Goal: Task Accomplishment & Management: Manage account settings

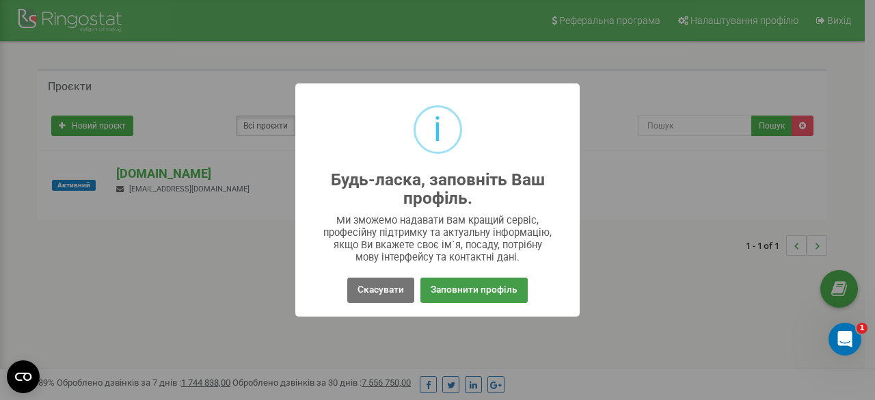
click at [470, 281] on button "Заповнити профіль" at bounding box center [473, 289] width 107 height 25
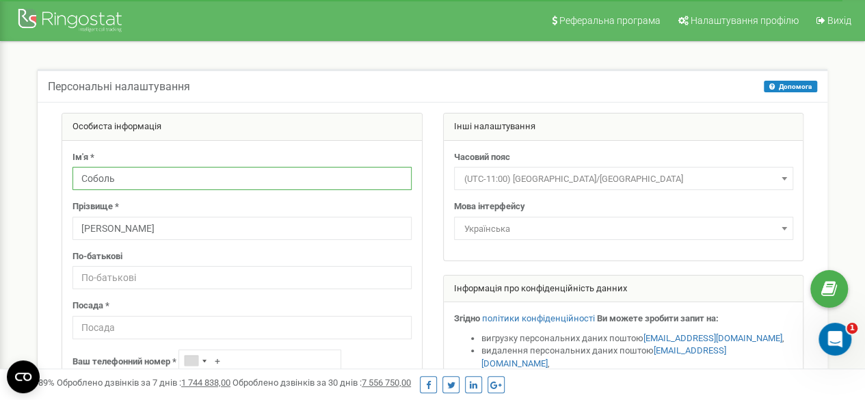
click at [180, 173] on input "Соболь" at bounding box center [241, 178] width 339 height 23
type input "С"
type input "Menager"
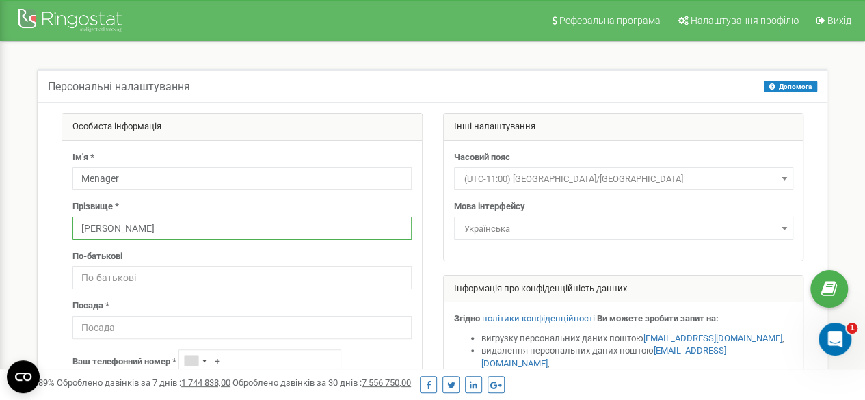
click at [136, 227] on input "Марина" at bounding box center [241, 228] width 339 height 23
type input "М"
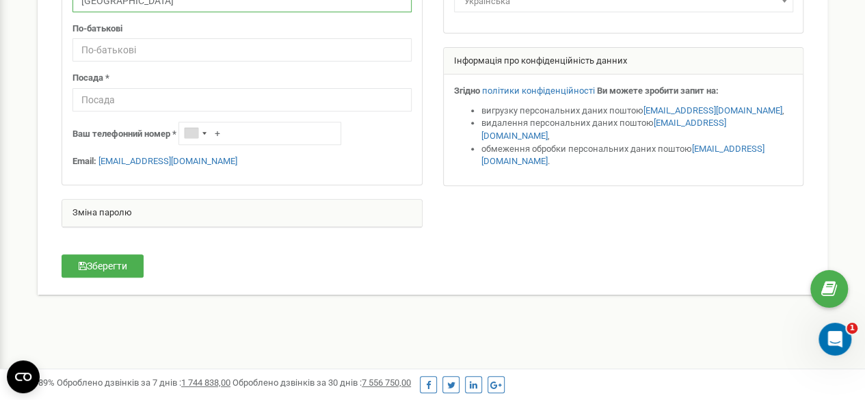
type input "Warszawa"
click at [258, 133] on input "+" at bounding box center [259, 133] width 163 height 23
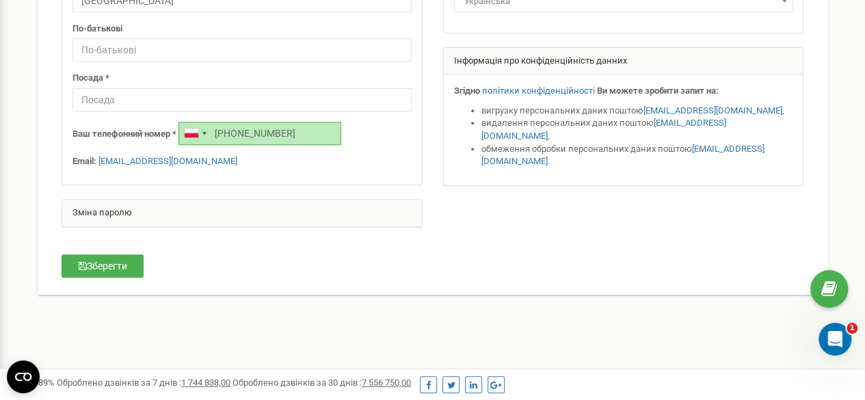
type input "[PHONE_NUMBER]"
click at [421, 265] on div "Особиста інформація Ім'я * Menager Прізвище * Warszawa По-батькові Посада * +48…" at bounding box center [432, 83] width 783 height 396
click at [134, 213] on div "Зміна паролю" at bounding box center [241, 213] width 359 height 27
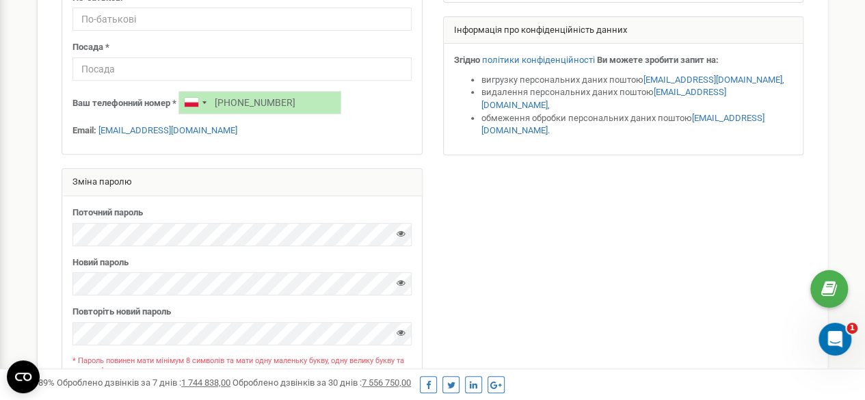
scroll to position [420, 0]
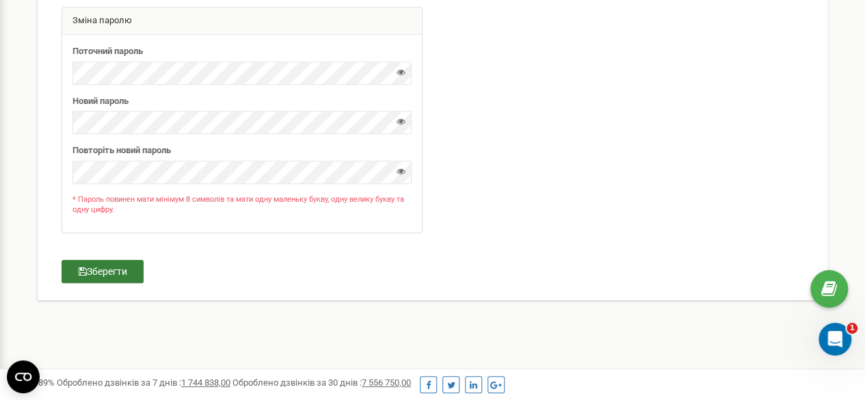
click at [118, 268] on button "Зберегти" at bounding box center [103, 271] width 82 height 23
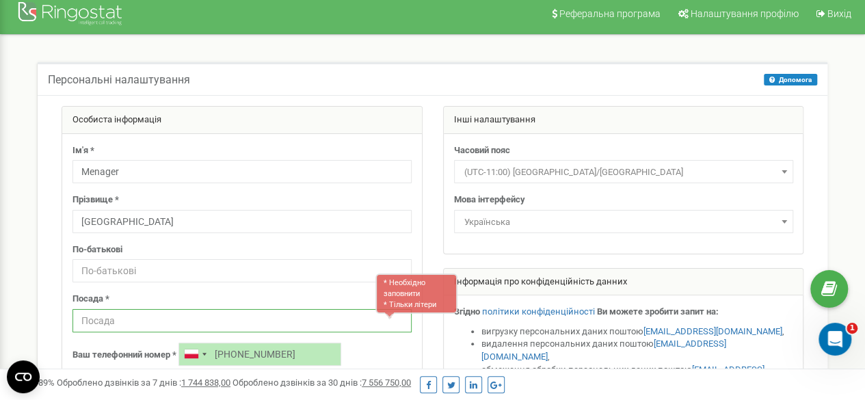
scroll to position [0, 0]
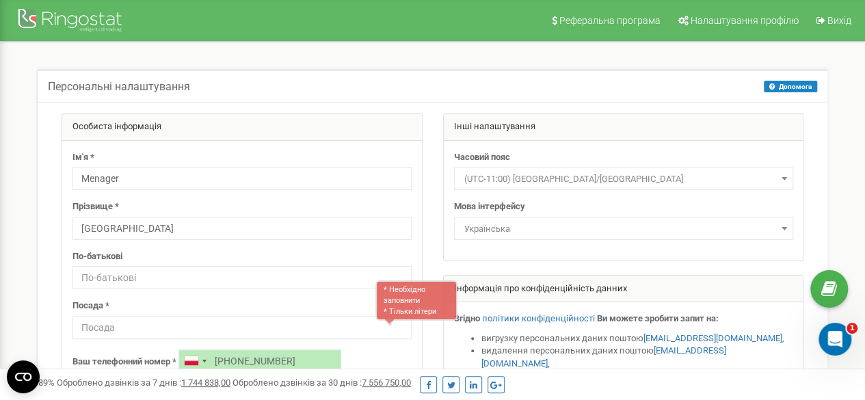
click at [406, 324] on div "* Необхідно заповнити * Тільки літери" at bounding box center [416, 303] width 82 height 46
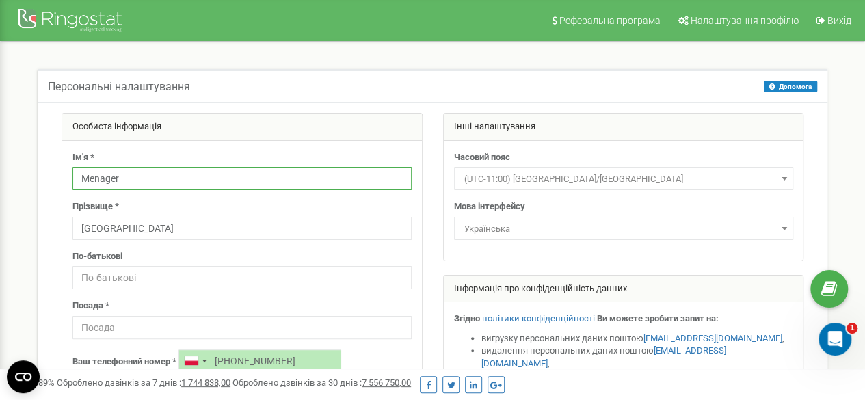
drag, startPoint x: 136, startPoint y: 176, endPoint x: 81, endPoint y: 176, distance: 54.7
click at [81, 176] on input "Menager" at bounding box center [241, 178] width 339 height 23
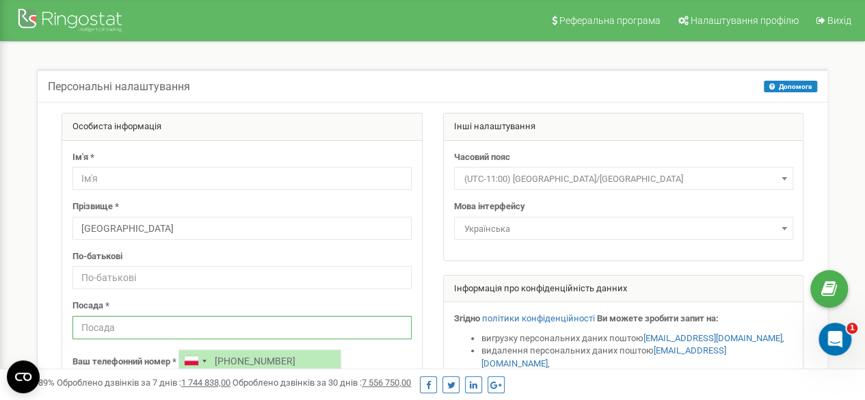
click at [94, 326] on input "text" at bounding box center [241, 327] width 339 height 23
paste input "Menager"
type input "Menager"
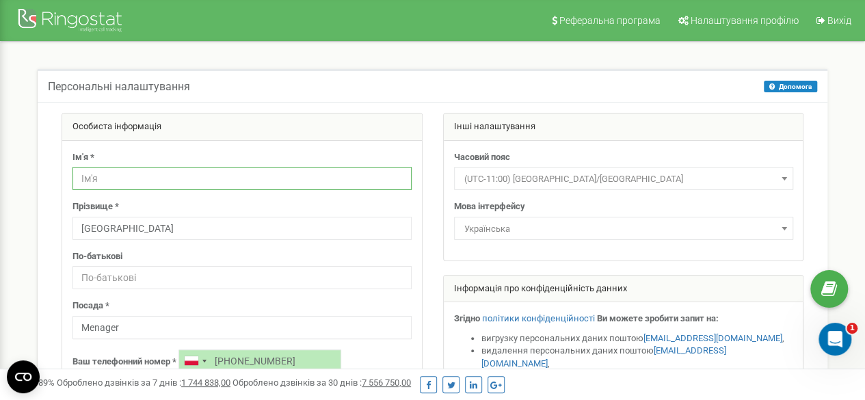
click at [122, 180] on input "text" at bounding box center [241, 178] width 339 height 23
type input "Medeya"
click at [416, 258] on div "Ім'я * Medeya Прізвище * Warszawa По-батькові Посада * Menager Ваш телефонний н…" at bounding box center [241, 277] width 359 height 272
click at [189, 275] on input "text" at bounding box center [241, 277] width 339 height 23
click at [353, 286] on input "Menager" at bounding box center [241, 277] width 339 height 23
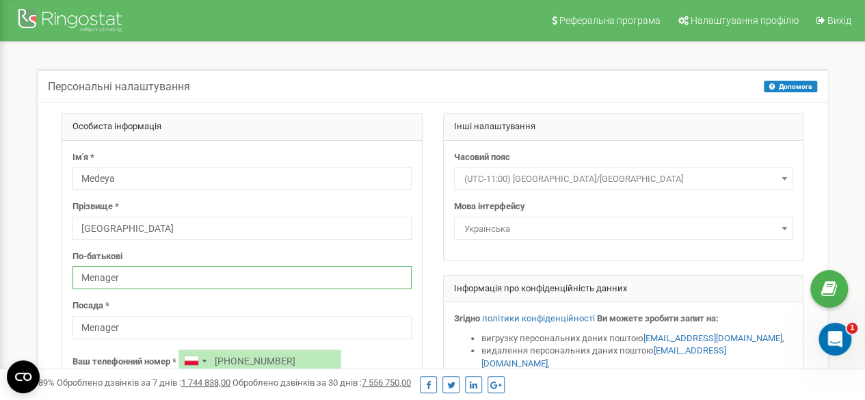
type input "Menager"
click at [364, 300] on div "Посада * Menager" at bounding box center [241, 319] width 339 height 40
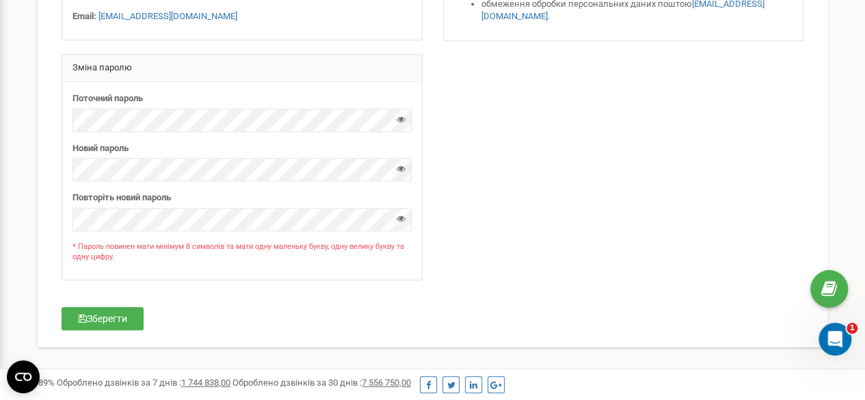
scroll to position [420, 0]
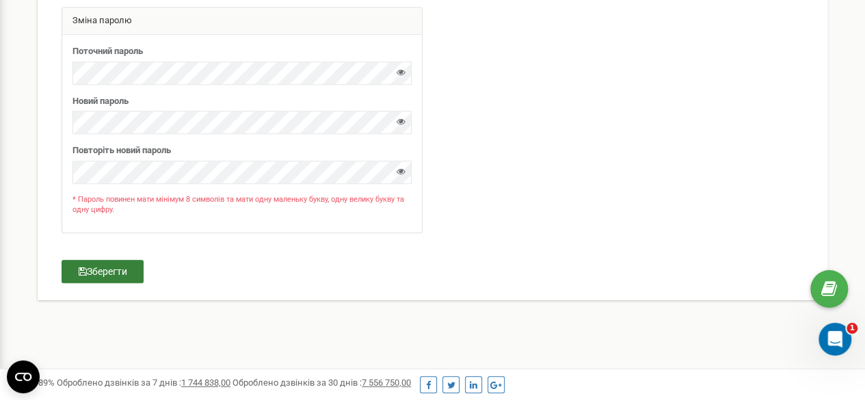
click at [128, 273] on button "Зберегти" at bounding box center [103, 271] width 82 height 23
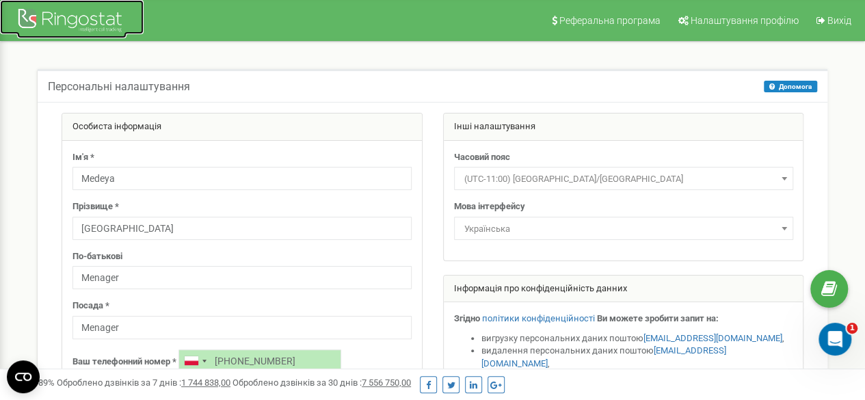
click at [73, 13] on div at bounding box center [71, 21] width 109 height 33
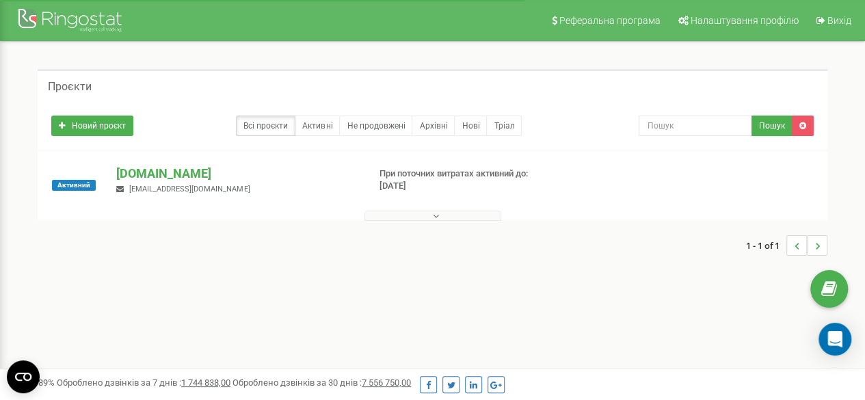
click at [539, 272] on div "Проєкти Новий проєкт Всі проєкти Активні Не продовжені Архівні [GEOGRAPHIC_DATA…" at bounding box center [432, 169] width 844 height 255
click at [437, 213] on icon at bounding box center [436, 216] width 6 height 10
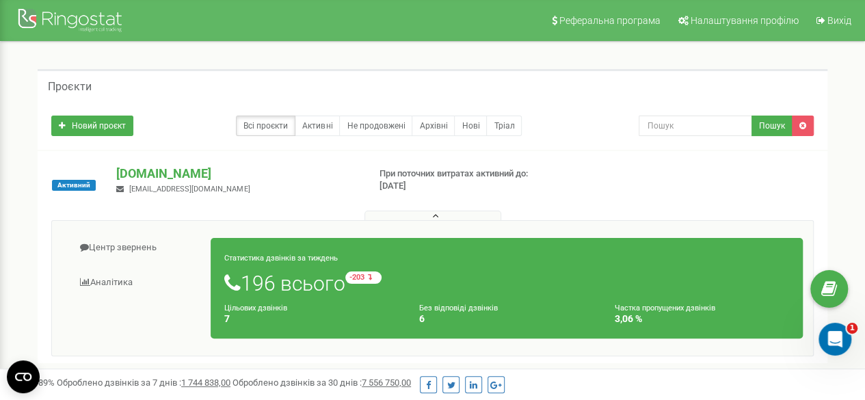
click at [435, 214] on icon at bounding box center [436, 216] width 6 height 10
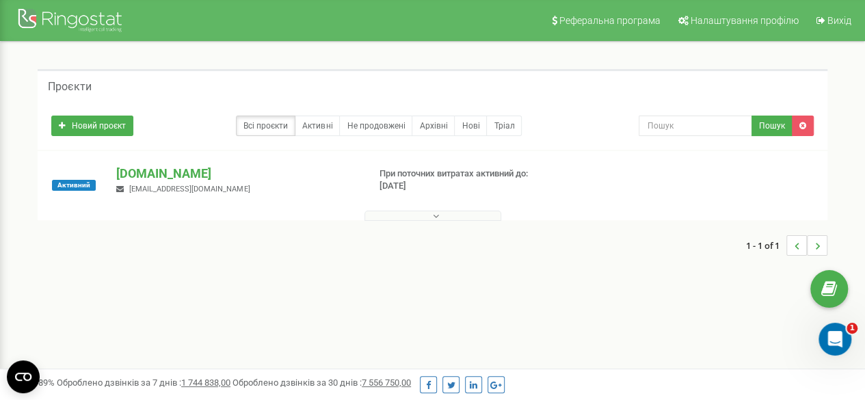
click at [435, 214] on icon at bounding box center [436, 216] width 6 height 10
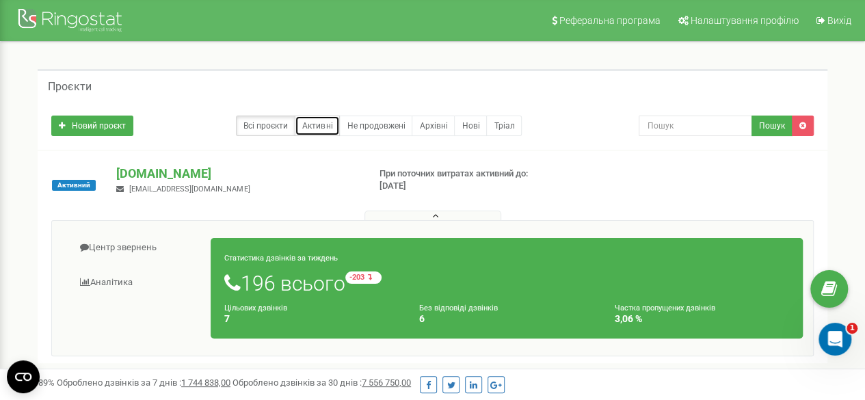
click at [314, 127] on link "Активні" at bounding box center [317, 126] width 45 height 21
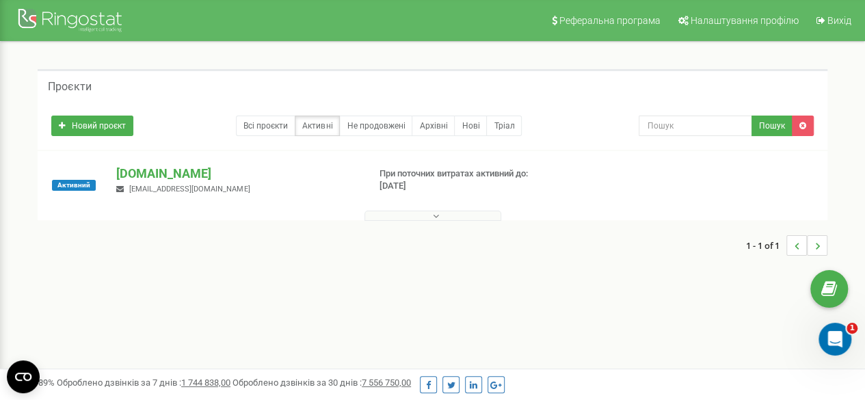
click at [440, 217] on button at bounding box center [432, 215] width 137 height 10
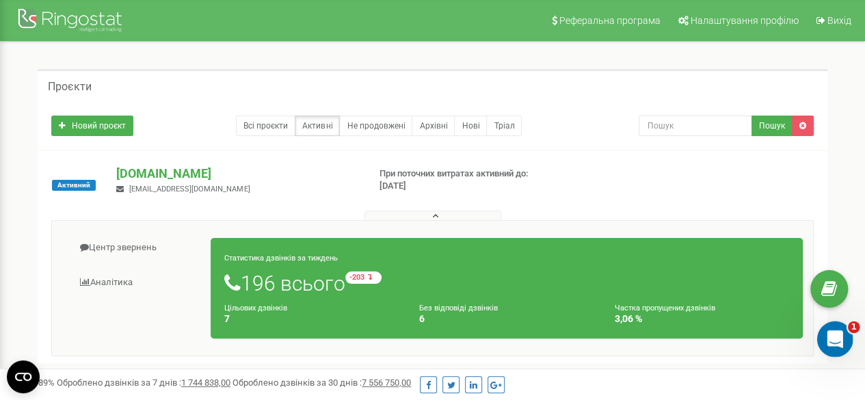
click at [832, 331] on icon "Відкрити програму для спілкування Intercom" at bounding box center [832, 337] width 23 height 23
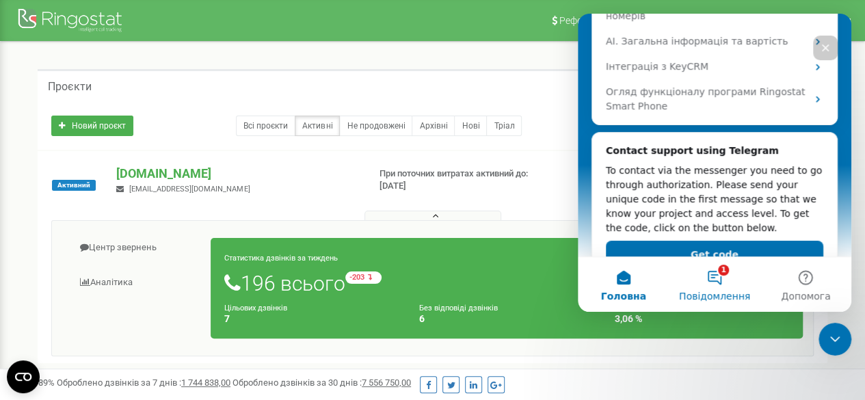
scroll to position [321, 0]
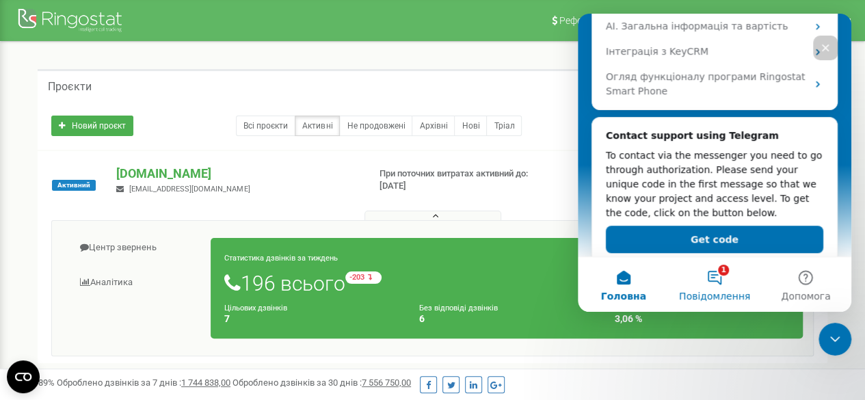
click at [718, 280] on button "1 Повідомлення" at bounding box center [713, 284] width 91 height 55
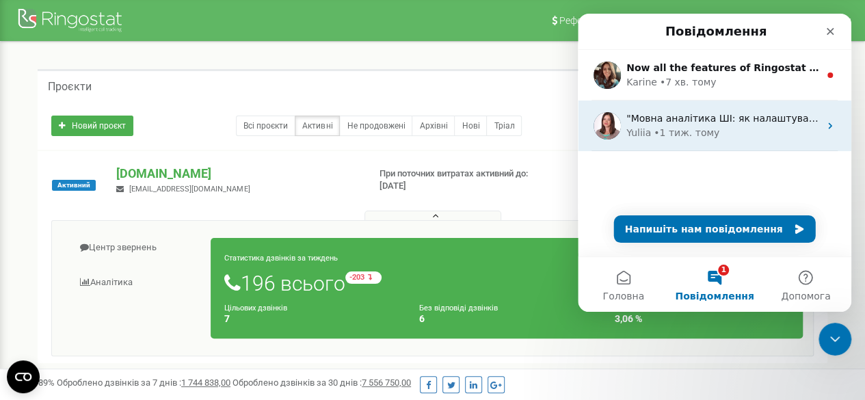
click at [718, 126] on div "Yuliia • 1 тиж. тому" at bounding box center [722, 133] width 193 height 14
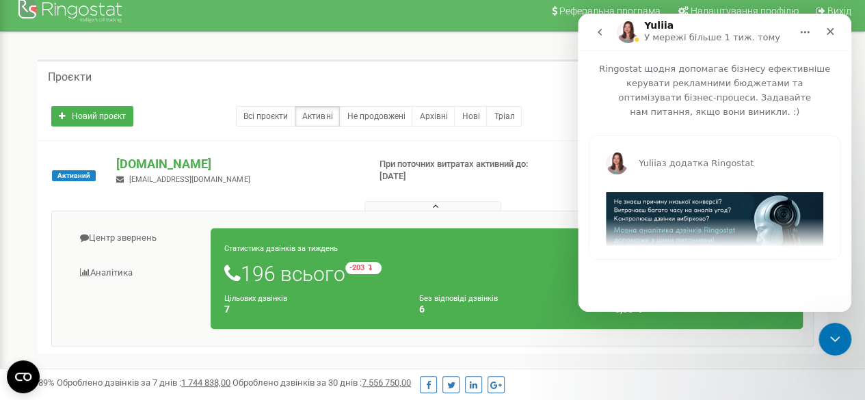
scroll to position [0, 0]
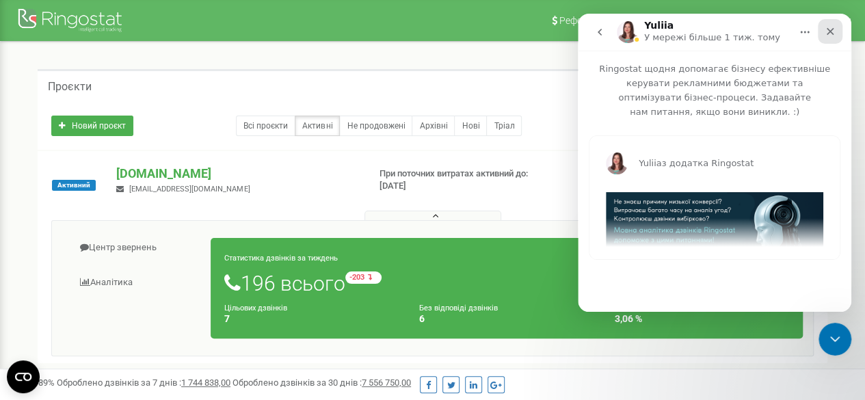
click at [832, 31] on icon "Закрити" at bounding box center [829, 31] width 11 height 11
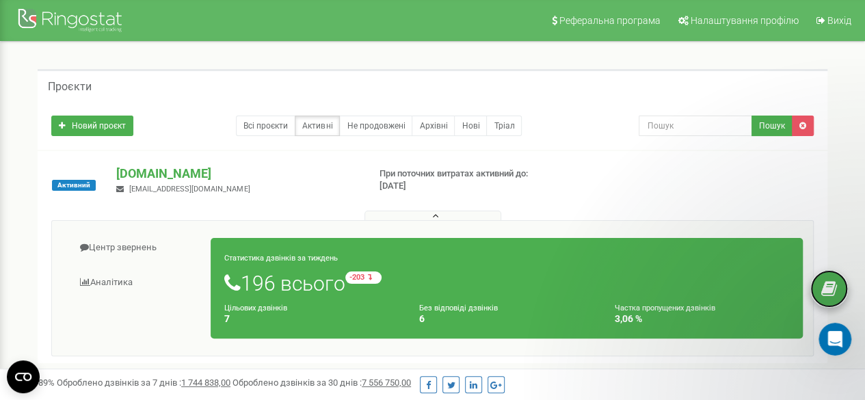
click at [827, 288] on icon at bounding box center [829, 289] width 16 height 21
click at [825, 298] on icon at bounding box center [829, 289] width 16 height 21
click at [435, 215] on icon at bounding box center [436, 216] width 6 height 10
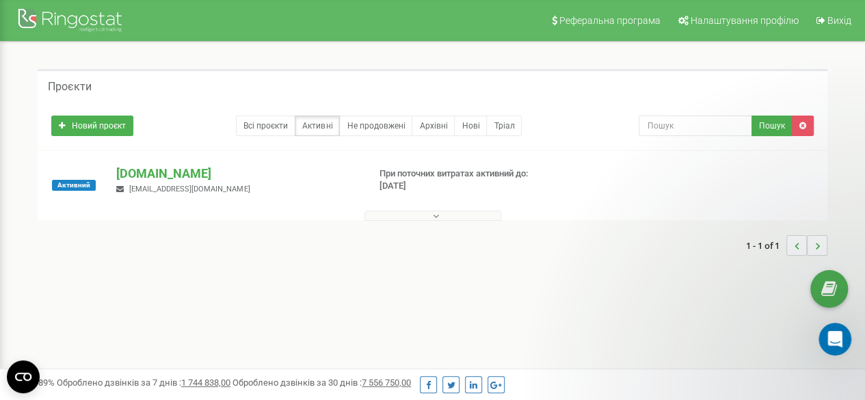
click at [435, 215] on icon at bounding box center [436, 216] width 6 height 10
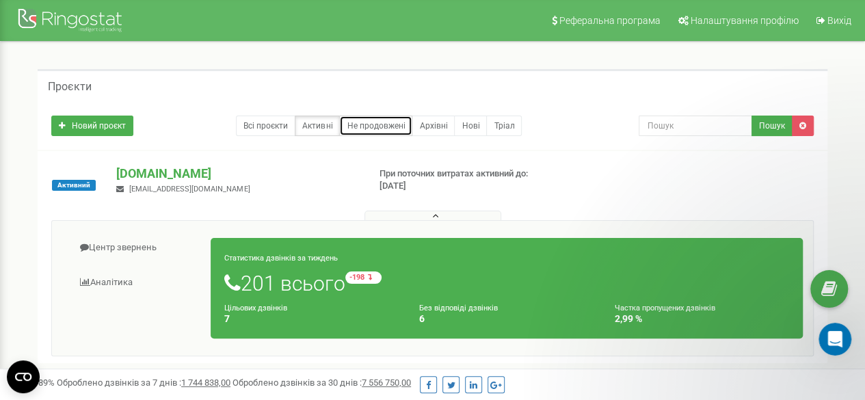
click at [378, 126] on link "Не продовжені" at bounding box center [375, 126] width 73 height 21
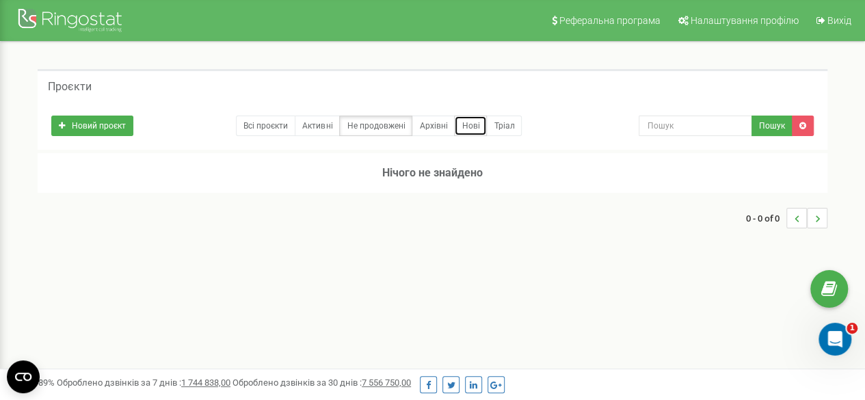
click at [466, 126] on link "Нові" at bounding box center [470, 126] width 33 height 21
click at [273, 122] on link "Всі проєкти" at bounding box center [265, 126] width 59 height 21
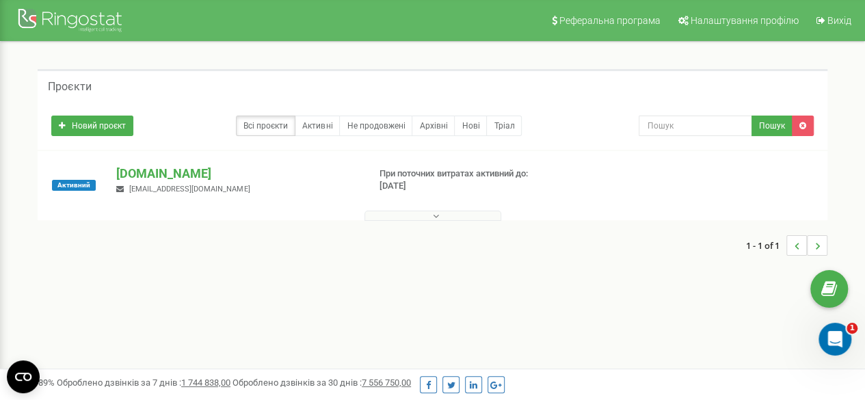
click at [433, 218] on icon at bounding box center [436, 216] width 6 height 10
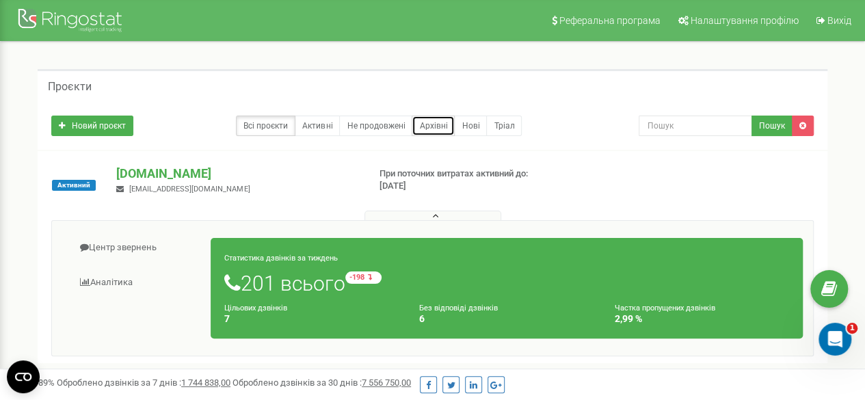
click at [431, 128] on link "Архівні" at bounding box center [432, 126] width 43 height 21
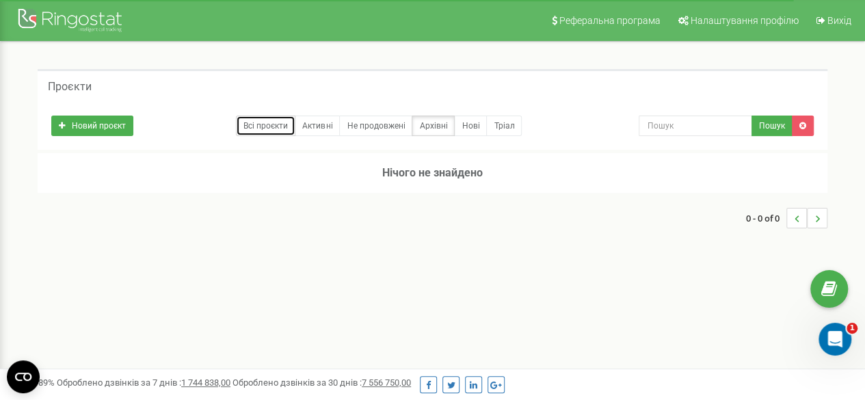
click at [285, 126] on link "Всі проєкти" at bounding box center [265, 126] width 59 height 21
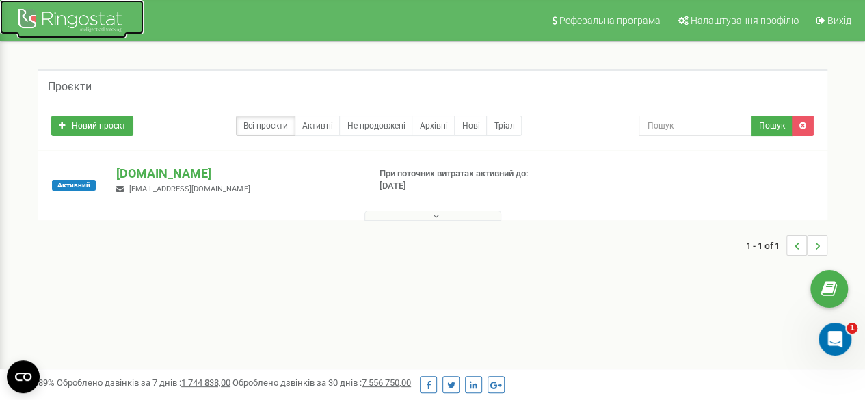
click at [119, 22] on div at bounding box center [71, 21] width 109 height 33
drag, startPoint x: 0, startPoint y: 0, endPoint x: 467, endPoint y: 282, distance: 545.5
click at [467, 282] on div "Проєкти Новий проєкт Всі проєкти Активні Не продовжені Архівні [GEOGRAPHIC_DATA…" at bounding box center [432, 169] width 844 height 255
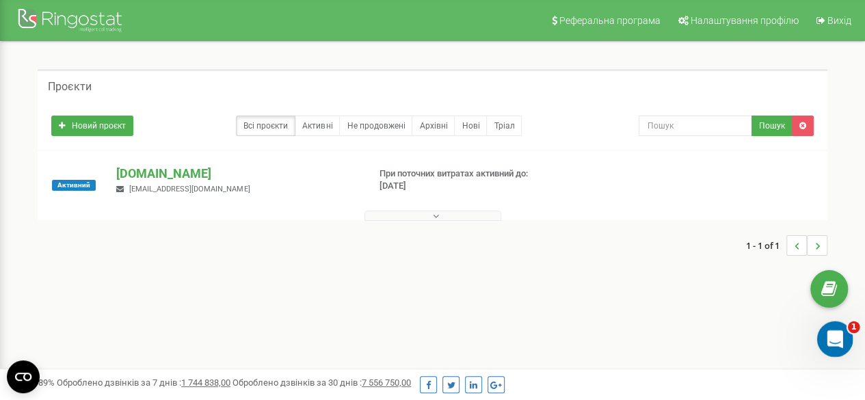
click at [842, 344] on div "Відкрити програму для спілкування Intercom" at bounding box center [832, 336] width 45 height 45
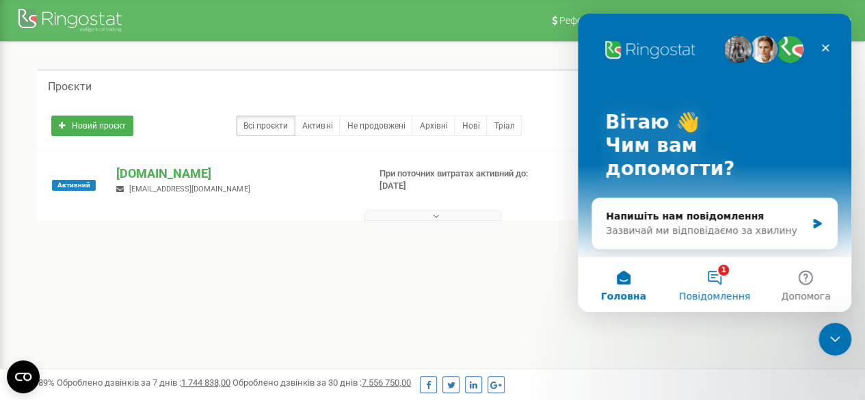
click at [705, 281] on button "1 Повідомлення" at bounding box center [713, 284] width 91 height 55
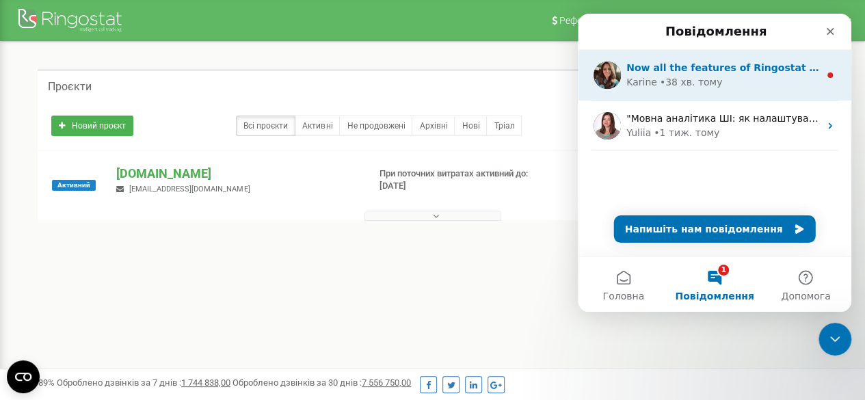
click at [705, 77] on div "• 38 хв. тому" at bounding box center [691, 82] width 63 height 14
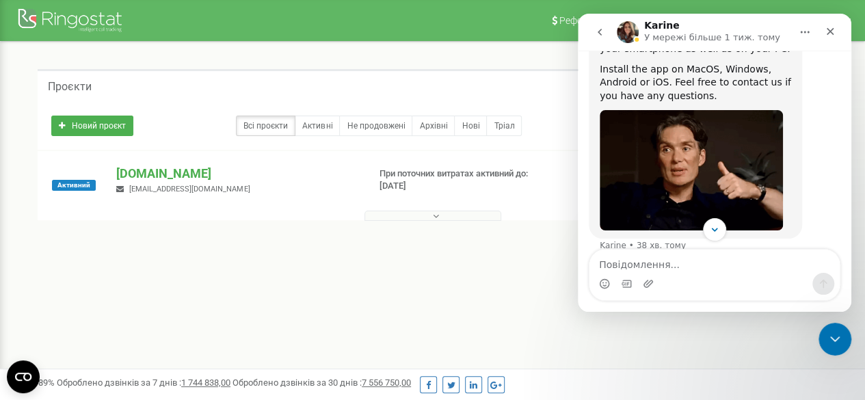
scroll to position [131, 0]
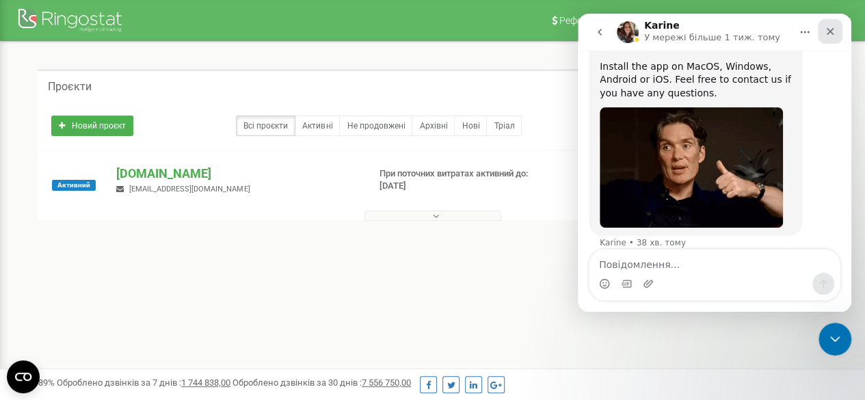
click at [830, 30] on icon "Закрити" at bounding box center [830, 32] width 8 height 8
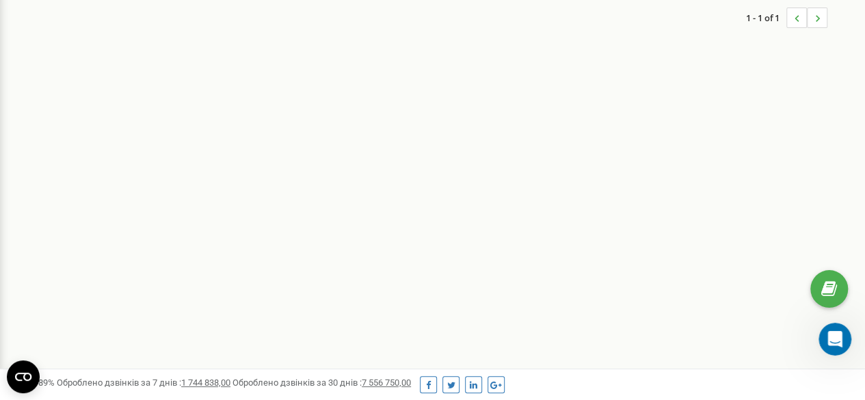
scroll to position [0, 0]
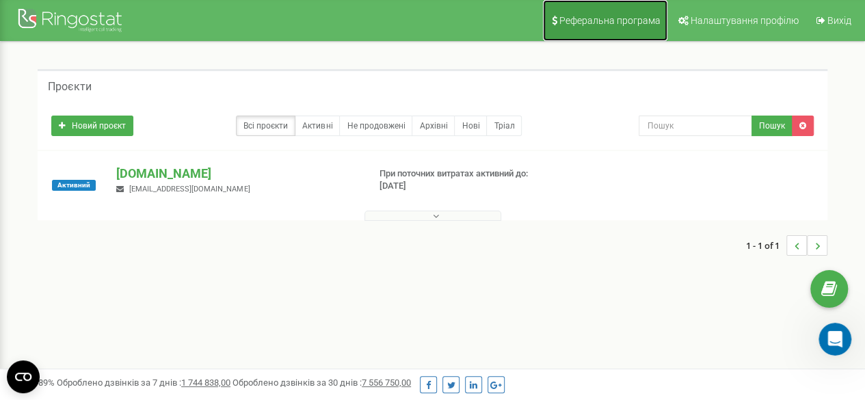
click at [644, 20] on span "Реферальна програма" at bounding box center [609, 20] width 101 height 11
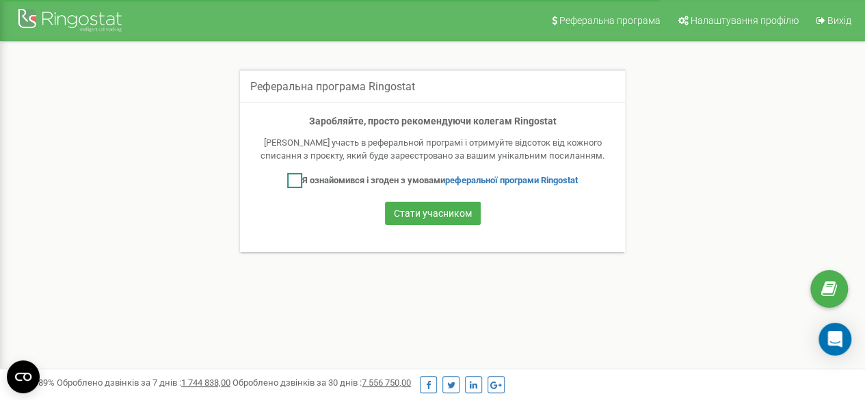
drag, startPoint x: 288, startPoint y: 176, endPoint x: 339, endPoint y: 202, distance: 56.9
click at [288, 176] on ins at bounding box center [294, 180] width 15 height 15
click at [287, 182] on ins at bounding box center [294, 180] width 15 height 15
checkbox input "false"
click at [644, 198] on div "Реферальна програма Ringostat Заробляйте, просто рекомендуючи колегам Ringostat…" at bounding box center [432, 169] width 810 height 200
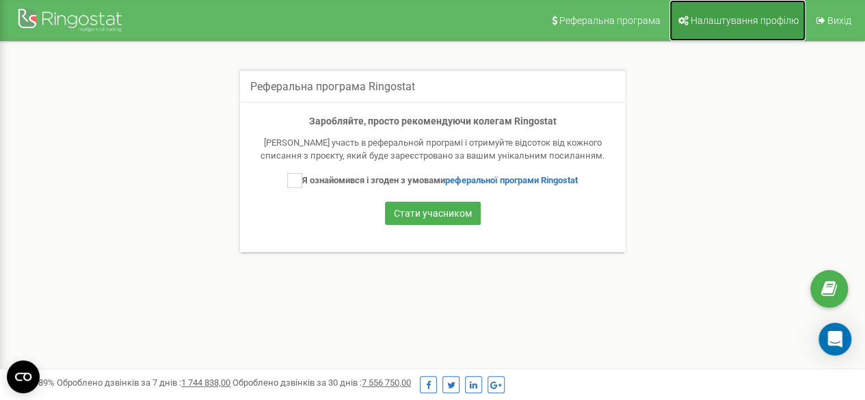
click at [721, 12] on link "Налаштування профілю" at bounding box center [737, 20] width 136 height 41
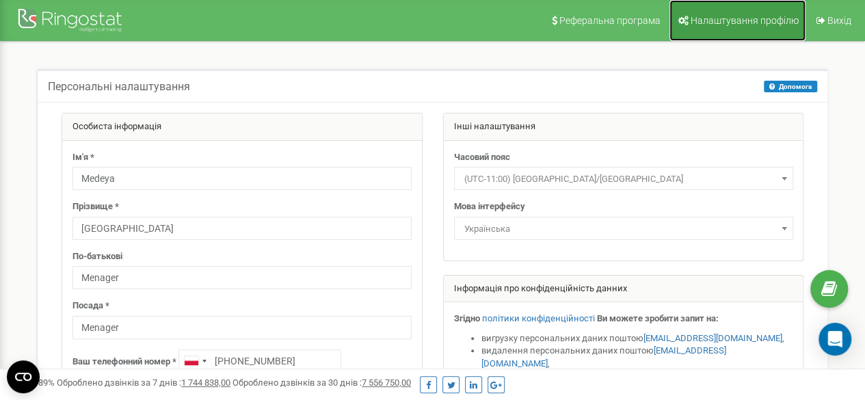
click at [762, 32] on link "Налаштування профілю" at bounding box center [737, 20] width 136 height 41
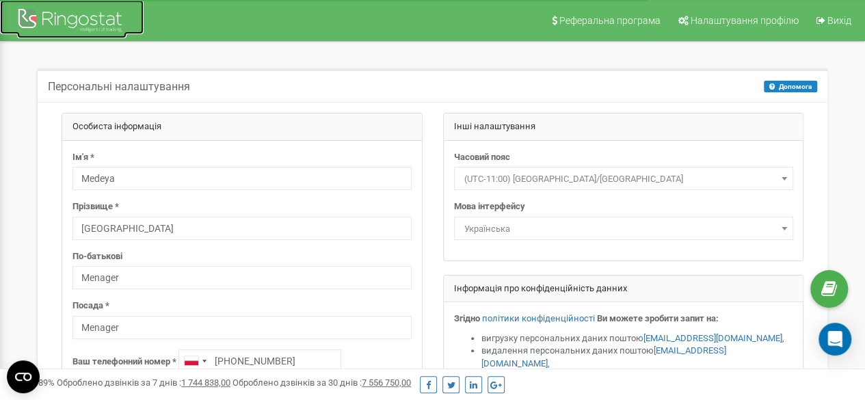
click at [112, 21] on div at bounding box center [71, 21] width 109 height 33
